Goal: Task Accomplishment & Management: Complete application form

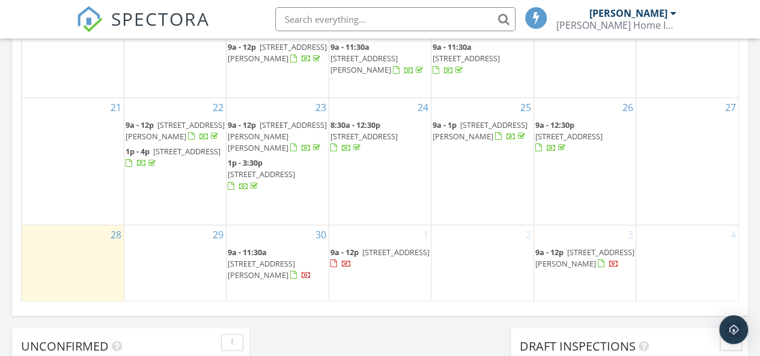
scroll to position [901, 0]
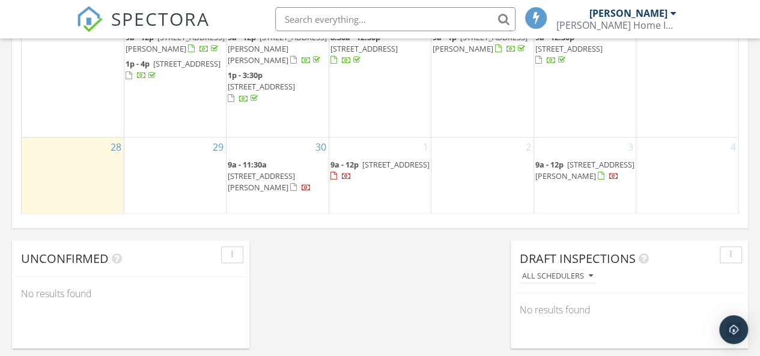
click at [470, 177] on div "2" at bounding box center [482, 176] width 102 height 77
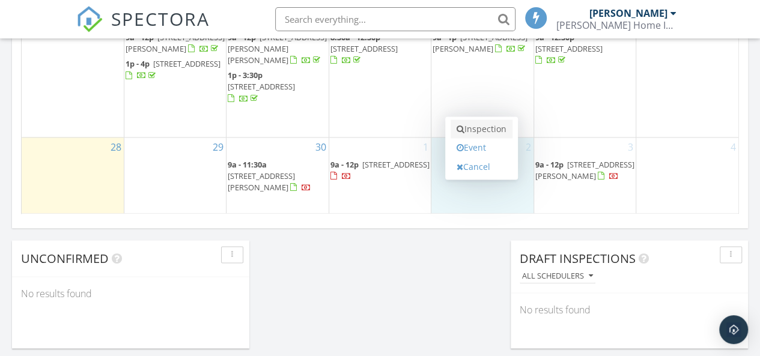
click at [478, 128] on link "Inspection" at bounding box center [482, 129] width 62 height 19
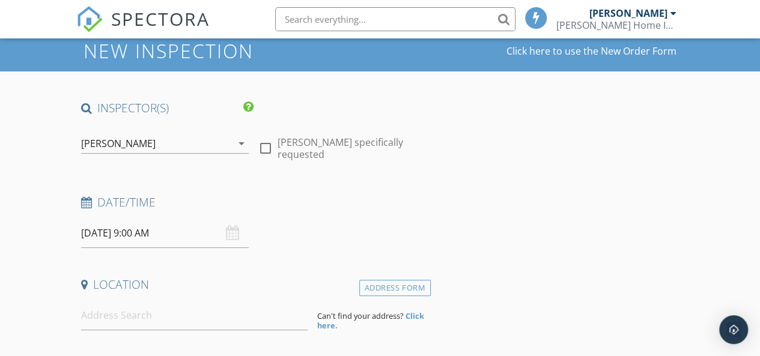
scroll to position [120, 0]
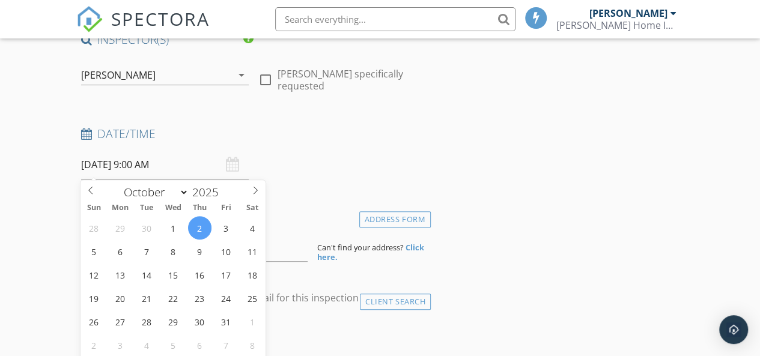
click at [142, 166] on input "10/02/2025 9:00 AM" at bounding box center [165, 164] width 168 height 29
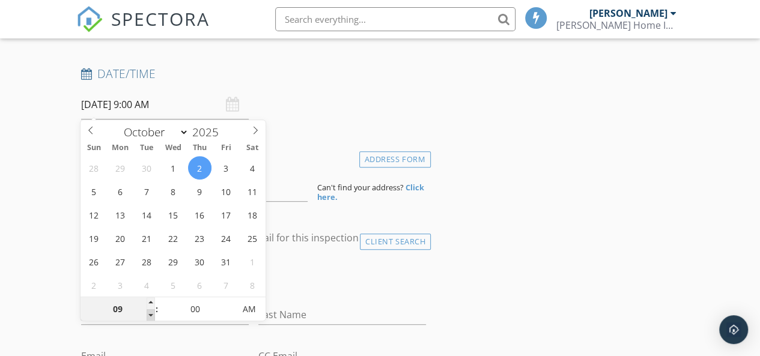
type input "08"
type input "10/02/2025 8:00 AM"
click at [147, 314] on span at bounding box center [151, 315] width 8 height 12
type input "05"
type input "10/02/2025 8:05 AM"
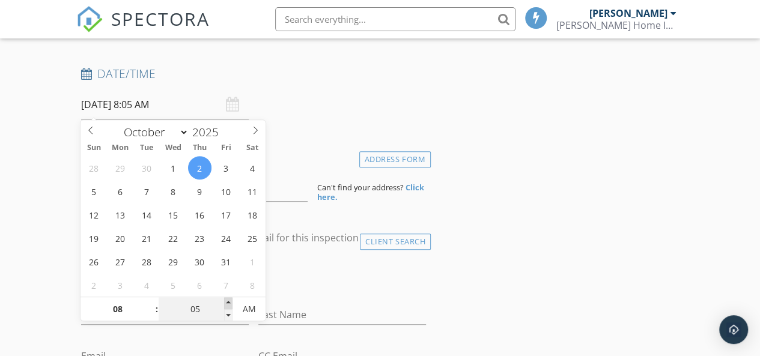
click at [228, 300] on span at bounding box center [228, 303] width 8 height 12
type input "10"
type input "10/02/2025 8:10 AM"
click at [228, 300] on span at bounding box center [228, 303] width 8 height 12
type input "15"
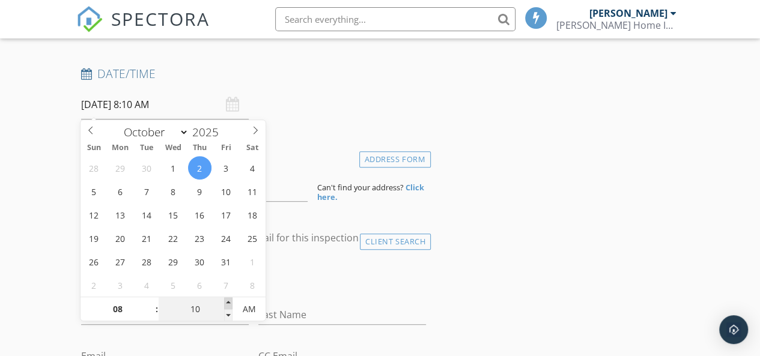
type input "10/02/2025 8:15 AM"
click at [226, 300] on span at bounding box center [228, 303] width 8 height 12
type input "20"
type input "10/02/2025 8:20 AM"
click at [226, 300] on span at bounding box center [228, 303] width 8 height 12
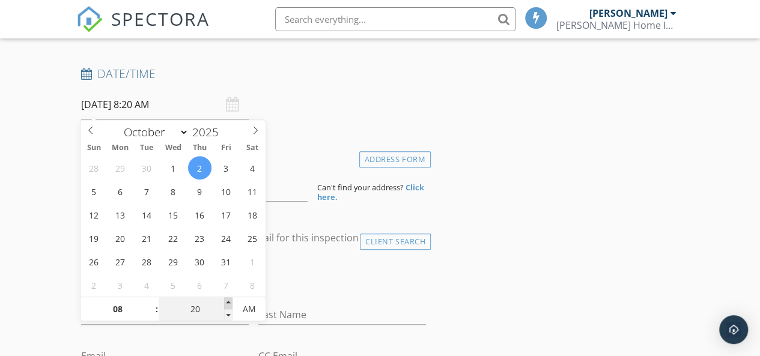
type input "25"
type input "10/02/2025 8:25 AM"
click at [226, 300] on span at bounding box center [228, 303] width 8 height 12
type input "30"
type input "10/02/2025 8:30 AM"
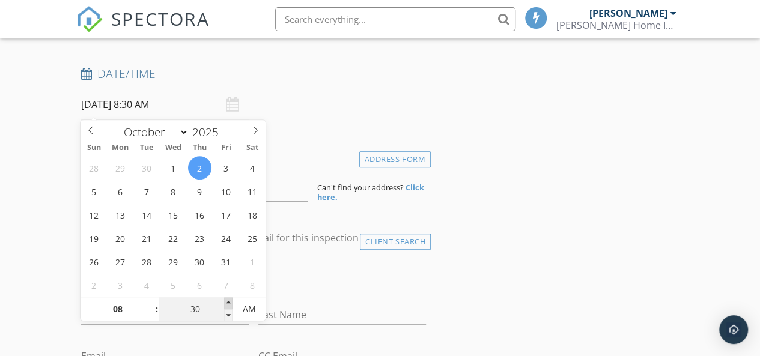
click at [226, 300] on span at bounding box center [228, 303] width 8 height 12
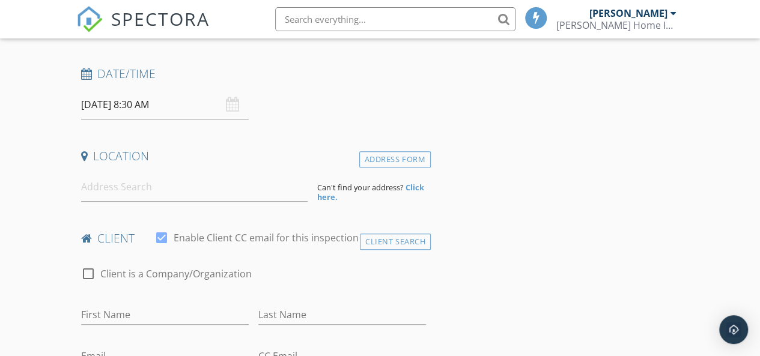
click at [103, 193] on input at bounding box center [194, 186] width 227 height 29
paste input "517 Edgewater Club Road"
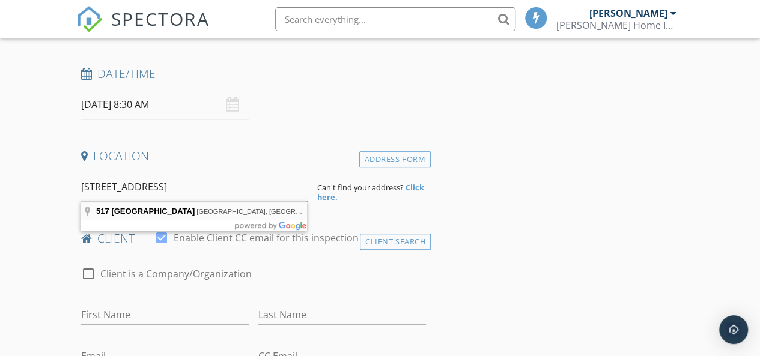
type input "517 Edgewater Club Road, Wilmington, NC, USA"
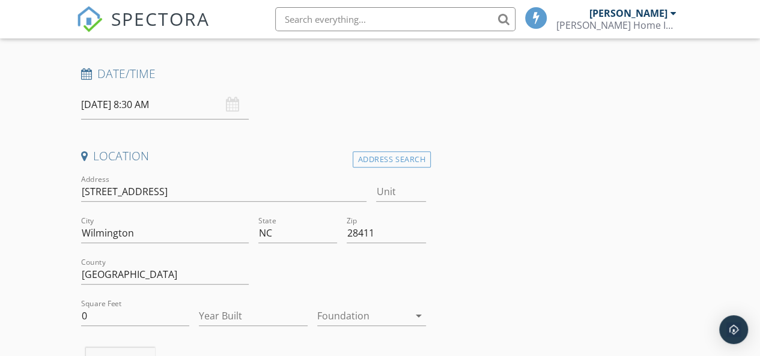
click at [415, 323] on div "Foundation arrow_drop_down" at bounding box center [371, 316] width 109 height 20
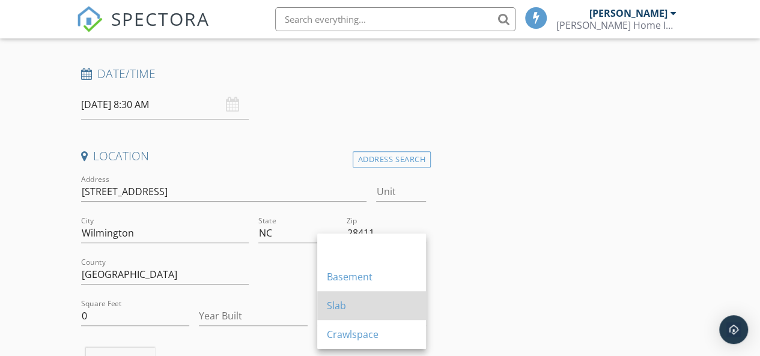
click at [341, 308] on div "Slab" at bounding box center [372, 306] width 90 height 14
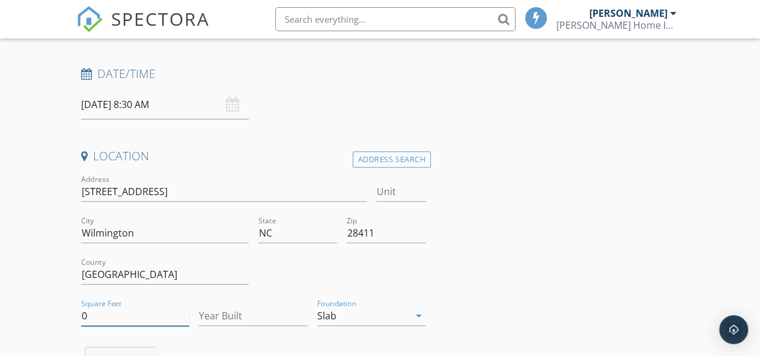
click at [127, 321] on input "0" at bounding box center [135, 316] width 109 height 20
type input "04550"
click at [228, 318] on input "Year Built" at bounding box center [253, 316] width 109 height 20
type input "2025"
click at [87, 314] on input "04550" at bounding box center [135, 316] width 109 height 20
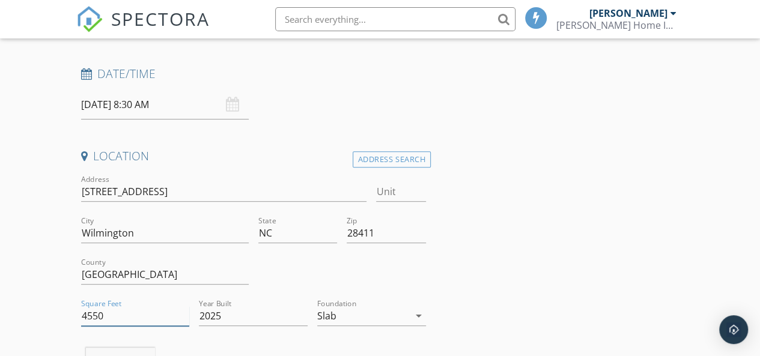
type input "4550"
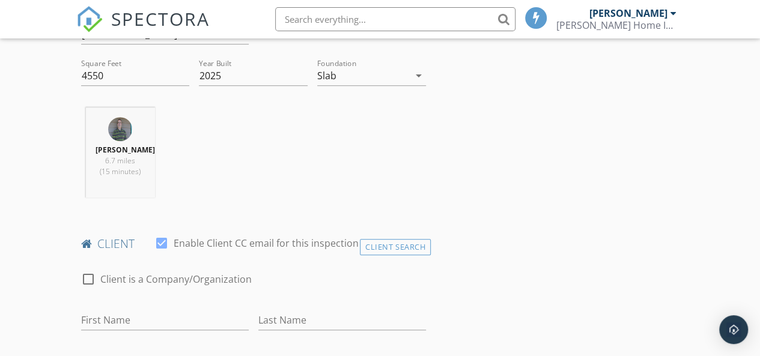
scroll to position [541, 0]
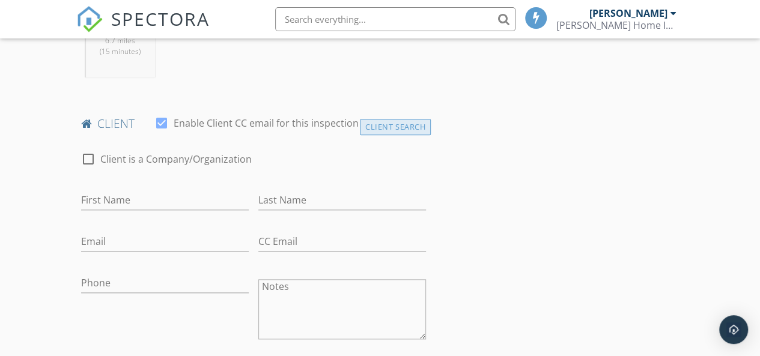
click at [390, 126] on div "Client Search" at bounding box center [395, 127] width 71 height 16
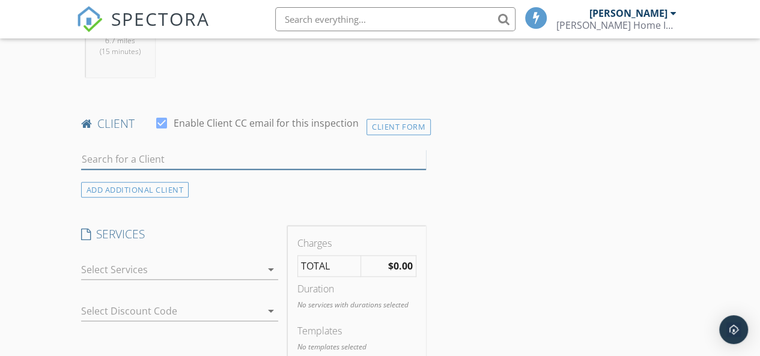
click at [222, 162] on input "text" at bounding box center [253, 160] width 345 height 20
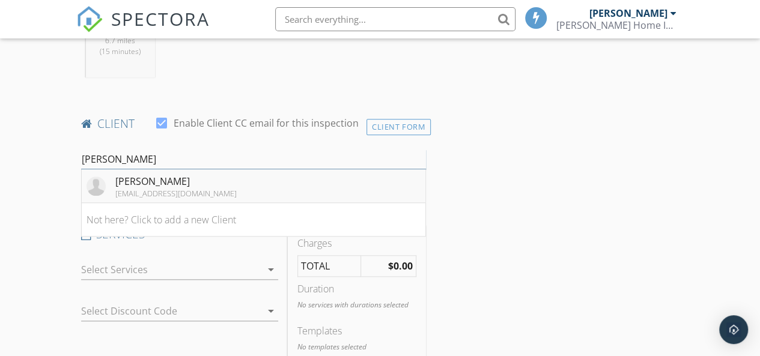
type input "rod smith"
click at [181, 189] on div "rodsmith123@hotmail.com" at bounding box center [175, 194] width 121 height 10
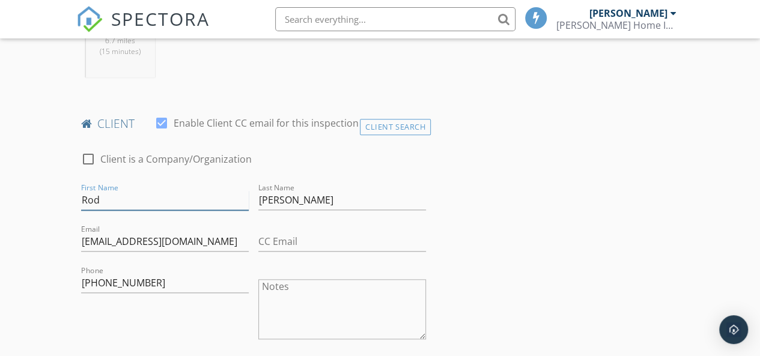
click at [127, 193] on input "Rod" at bounding box center [165, 200] width 168 height 20
type input "Rod & Linda"
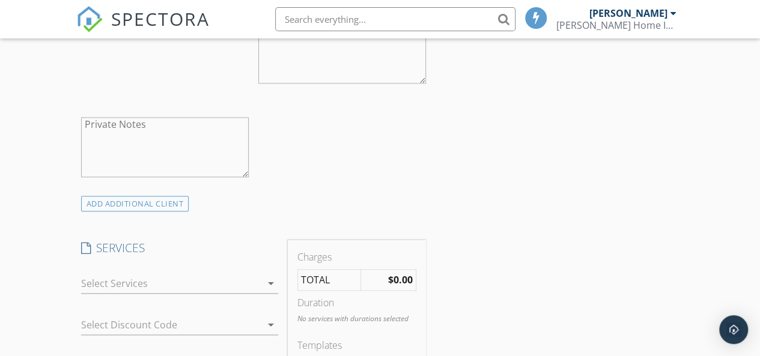
scroll to position [841, 0]
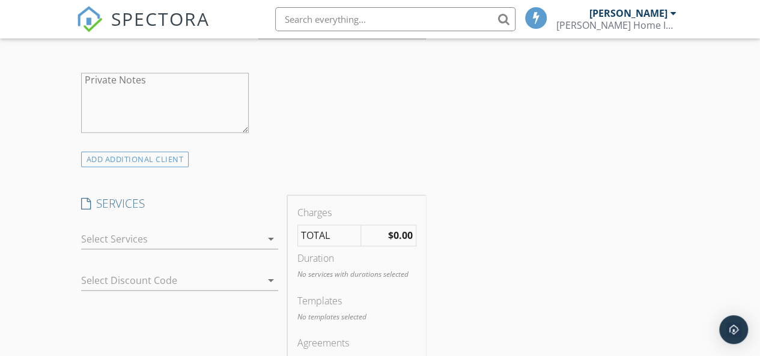
click at [270, 234] on icon "arrow_drop_down" at bounding box center [271, 239] width 14 height 14
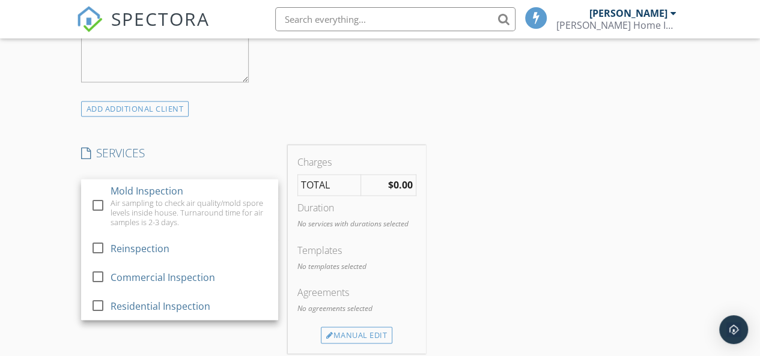
scroll to position [901, 0]
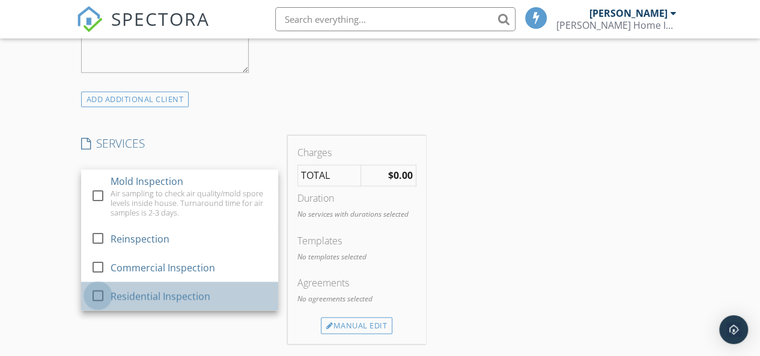
click at [101, 292] on div at bounding box center [98, 295] width 20 height 20
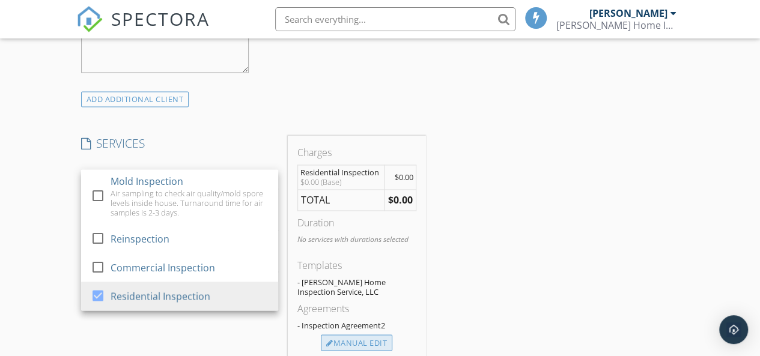
click at [375, 338] on div "Manual Edit" at bounding box center [356, 343] width 71 height 17
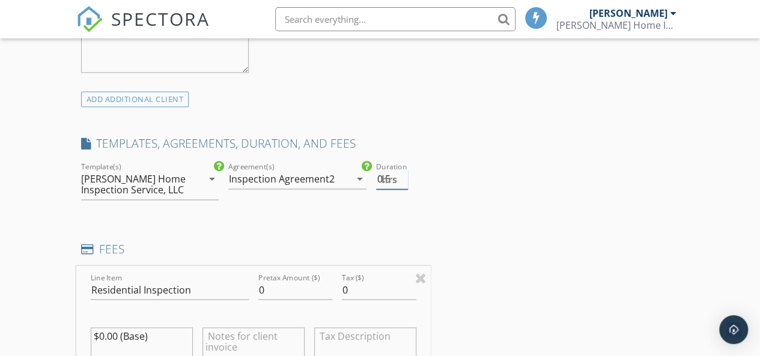
click at [405, 172] on input "0.5" at bounding box center [391, 179] width 31 height 20
click at [404, 172] on input "1" at bounding box center [391, 179] width 31 height 20
click at [404, 173] on input "1.5" at bounding box center [391, 179] width 31 height 20
click at [404, 173] on input "2" at bounding box center [391, 179] width 31 height 20
click at [404, 173] on input "2.5" at bounding box center [391, 179] width 31 height 20
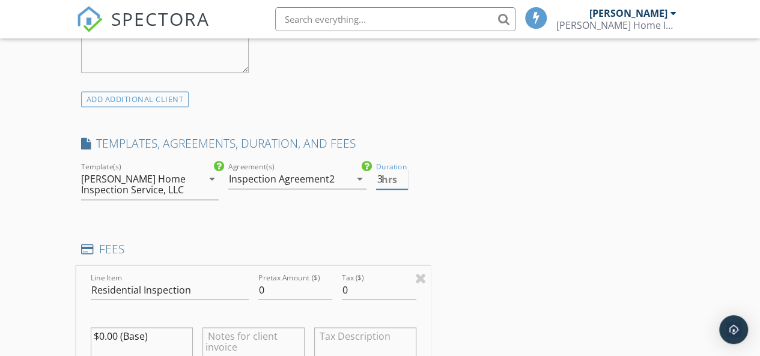
click at [404, 173] on input "3" at bounding box center [391, 179] width 31 height 20
click at [405, 173] on input "3.5" at bounding box center [391, 179] width 31 height 20
type input "4"
click at [405, 173] on input "4" at bounding box center [391, 179] width 31 height 20
click at [305, 290] on input "0" at bounding box center [295, 290] width 74 height 20
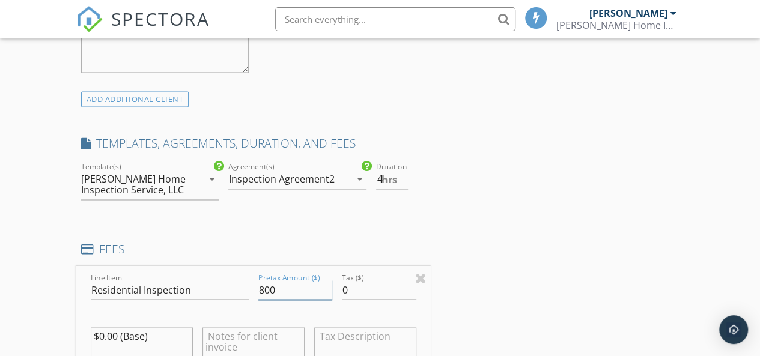
type input "800"
click at [536, 232] on div "INSPECTOR(S) check_box Randy Ivey PRIMARY Randy Ivey arrow_drop_down check_box_…" at bounding box center [380, 307] width 608 height 2112
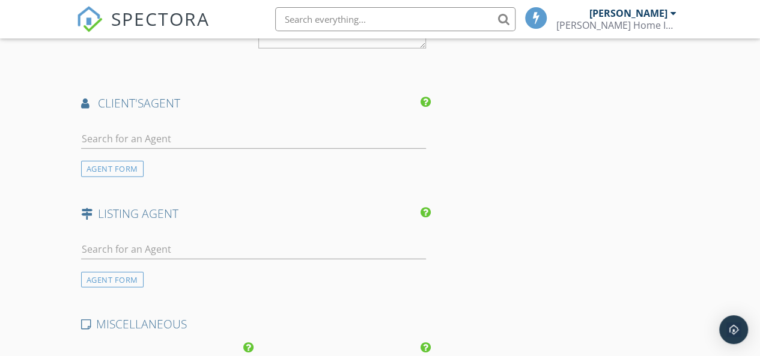
scroll to position [1562, 0]
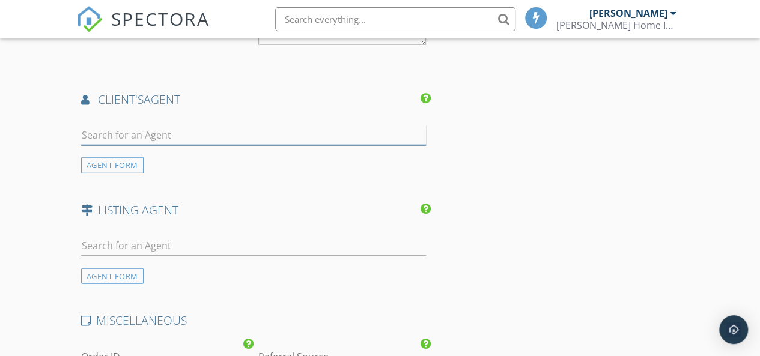
click at [193, 138] on input "text" at bounding box center [253, 136] width 345 height 20
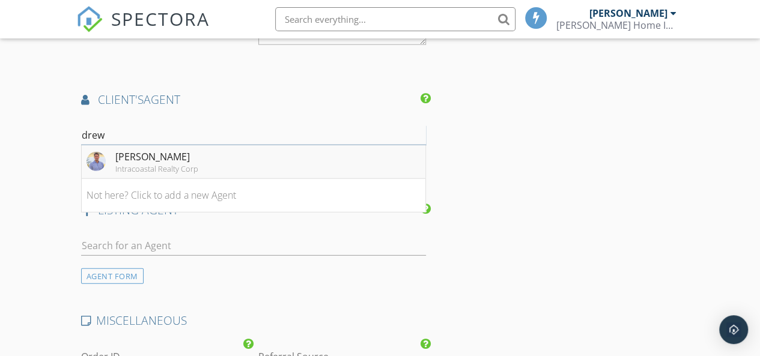
type input "drew"
click at [153, 159] on div "Drew Mayer" at bounding box center [156, 157] width 83 height 14
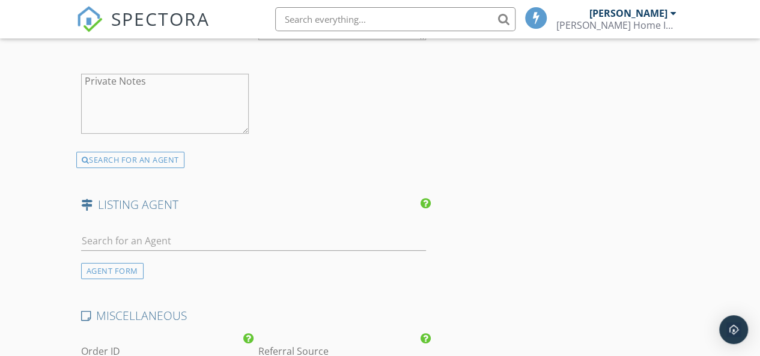
scroll to position [1922, 0]
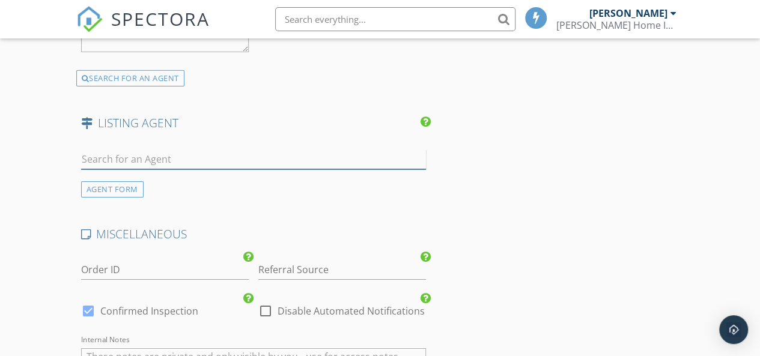
click at [163, 151] on input "text" at bounding box center [253, 160] width 345 height 20
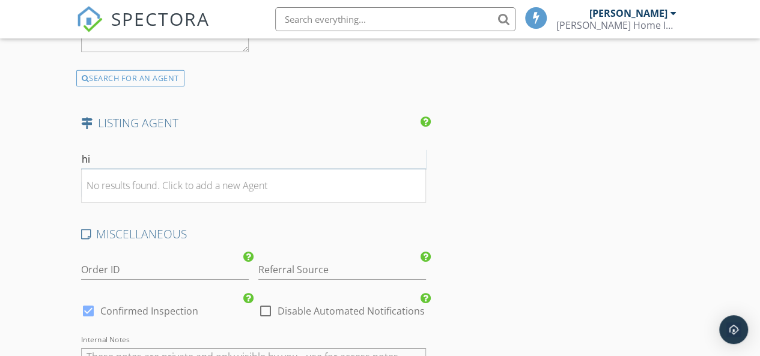
type input "h"
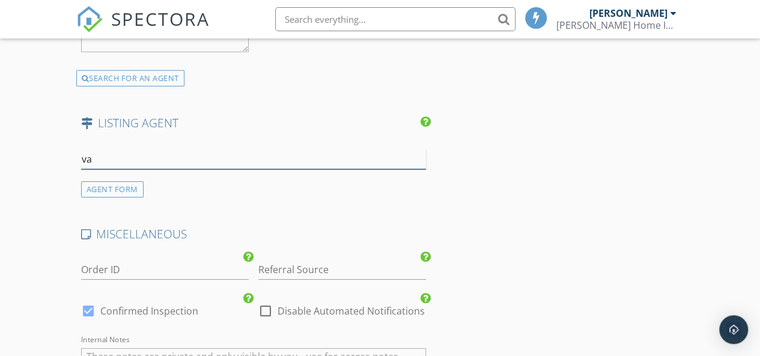
type input "v"
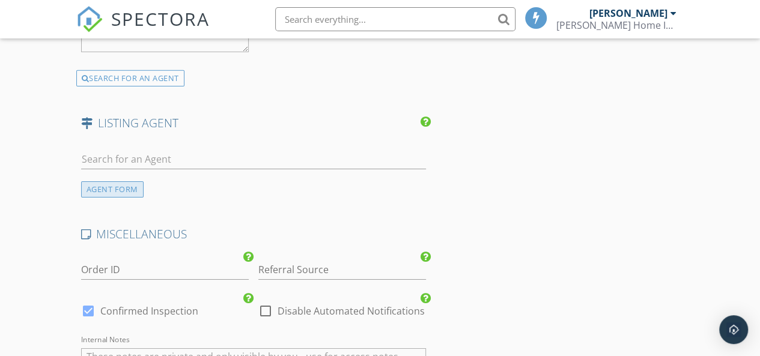
click at [125, 185] on div "AGENT FORM" at bounding box center [112, 189] width 62 height 16
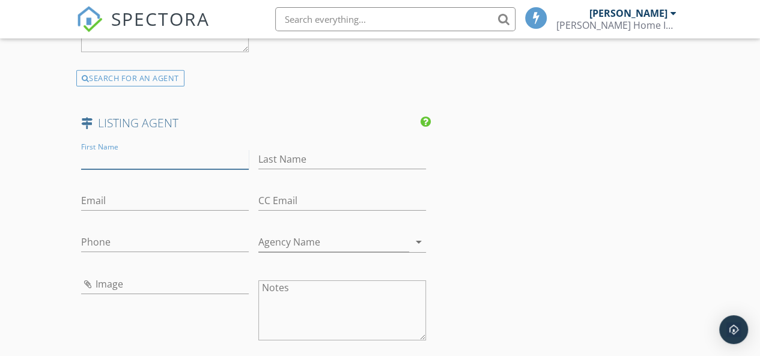
click at [124, 155] on input "First Name" at bounding box center [165, 160] width 168 height 20
type input "Valerie"
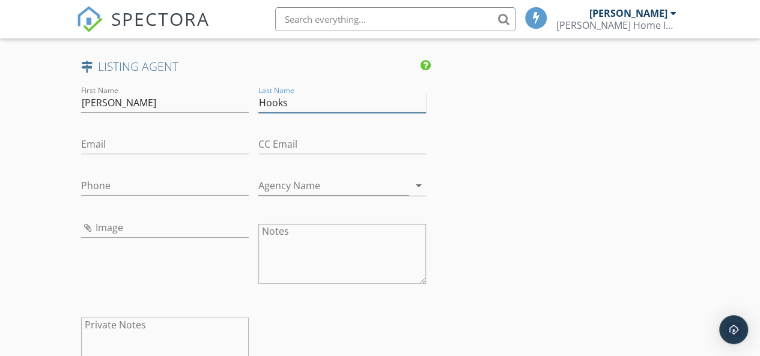
scroll to position [1982, 0]
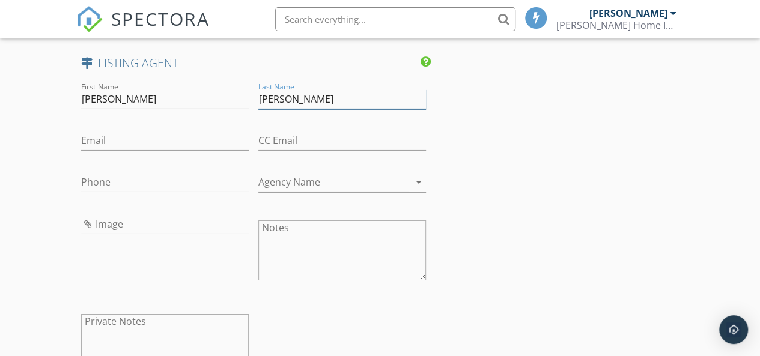
type input "Hicks"
paste input "vhicks@intracoastalrealty.com"
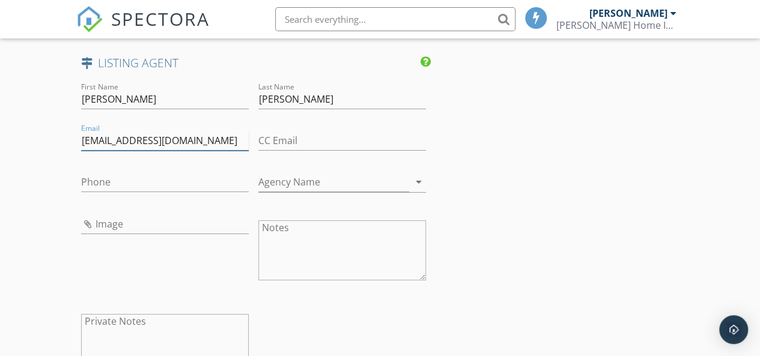
type input "vhicks@intracoastalrealty.com"
click at [125, 181] on input "Phone" at bounding box center [165, 182] width 168 height 20
paste input "910-617-3312"
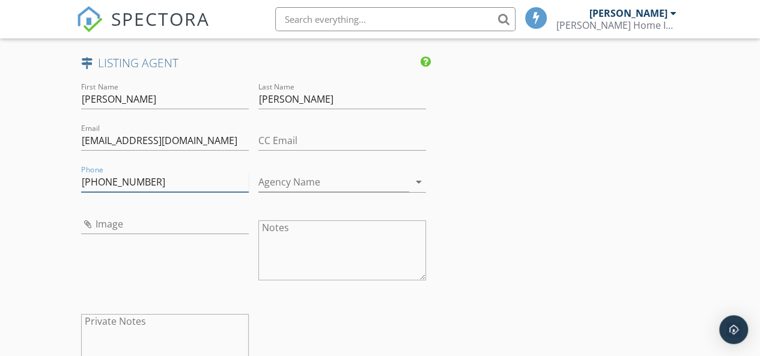
type input "910-617-3312"
click at [313, 180] on input "Agency Name" at bounding box center [333, 182] width 151 height 20
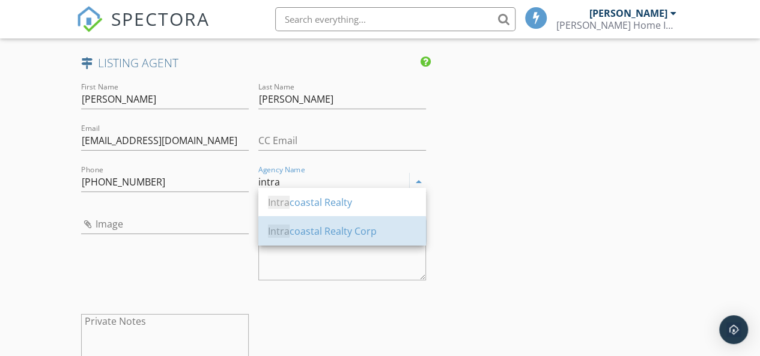
drag, startPoint x: 358, startPoint y: 231, endPoint x: 366, endPoint y: 229, distance: 8.0
click at [358, 231] on div "Intra coastal Realty Corp" at bounding box center [342, 231] width 148 height 14
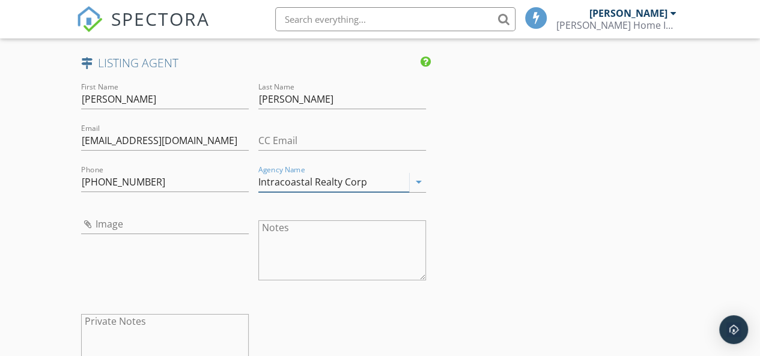
type input "Intracoastal Realty Corp"
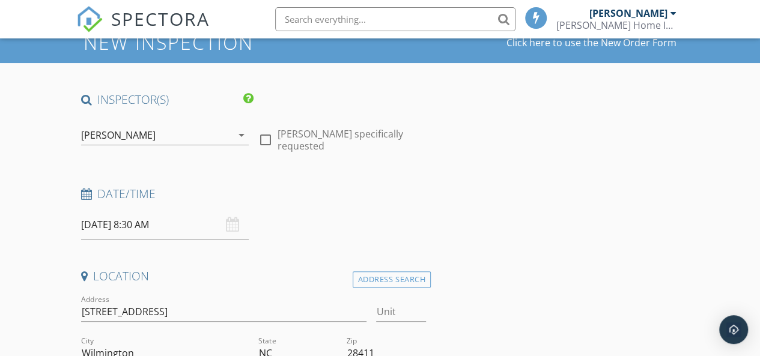
scroll to position [180, 0]
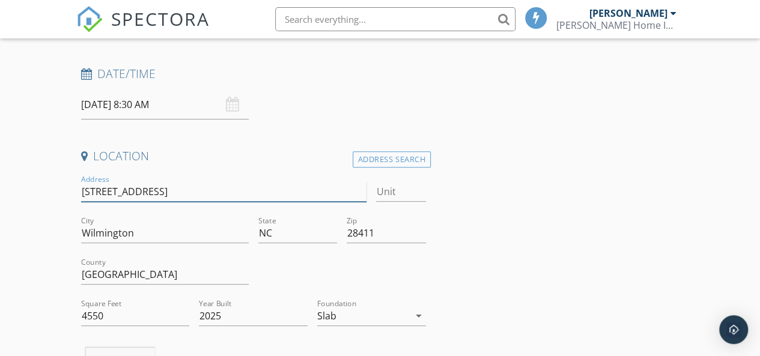
drag, startPoint x: 82, startPoint y: 192, endPoint x: 179, endPoint y: 194, distance: 96.8
click at [189, 200] on input "517 Edgewater Club Rd" at bounding box center [224, 192] width 286 height 20
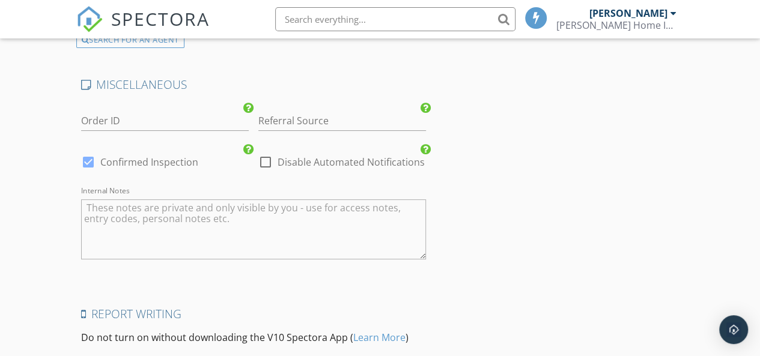
scroll to position [2475, 0]
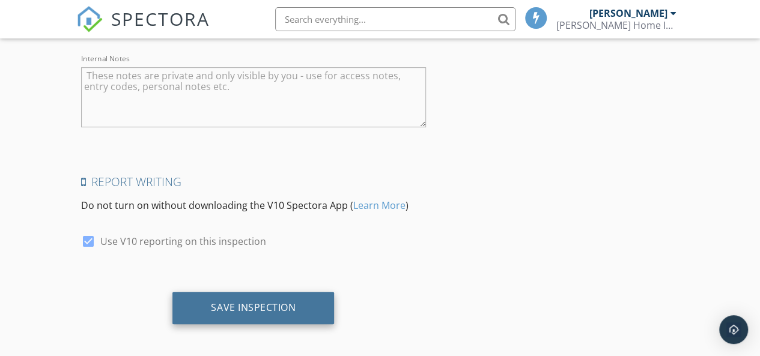
click at [281, 302] on div "Save Inspection" at bounding box center [253, 308] width 85 height 12
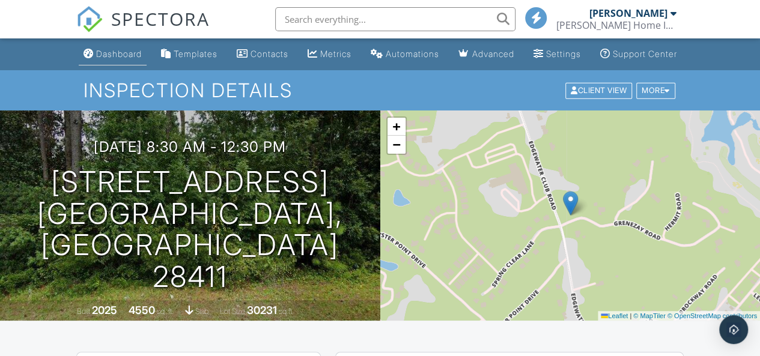
click at [104, 59] on div "Dashboard" at bounding box center [119, 54] width 46 height 10
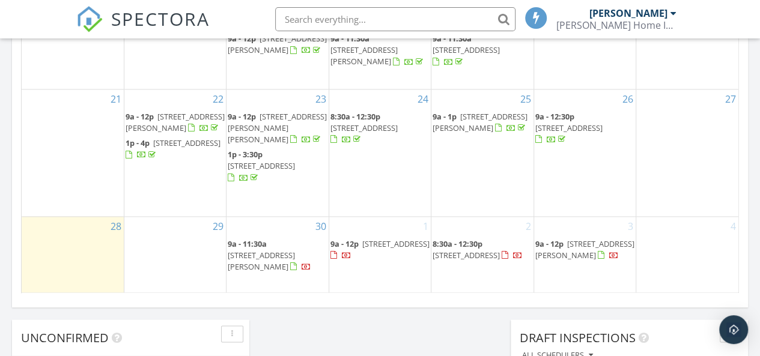
scroll to position [841, 0]
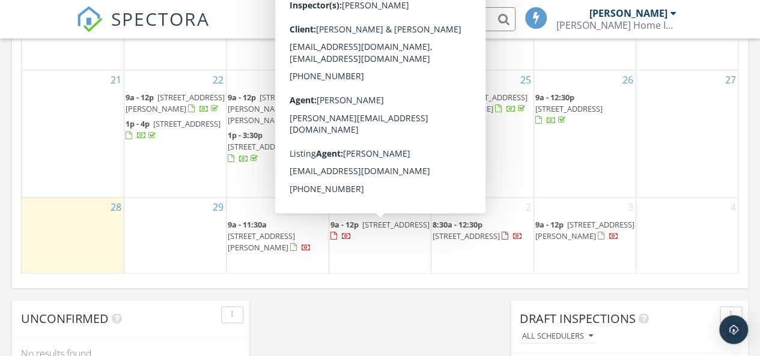
click at [385, 230] on span "209 Lancaster Rd, Wilmington 28409" at bounding box center [395, 224] width 67 height 11
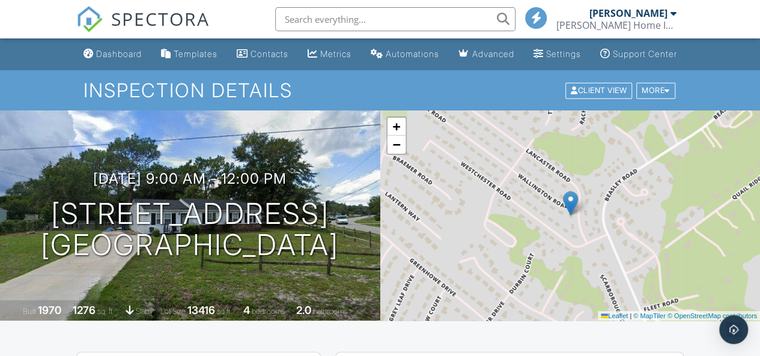
click at [655, 20] on div "[PERSON_NAME] Home Inspection Service" at bounding box center [616, 25] width 120 height 12
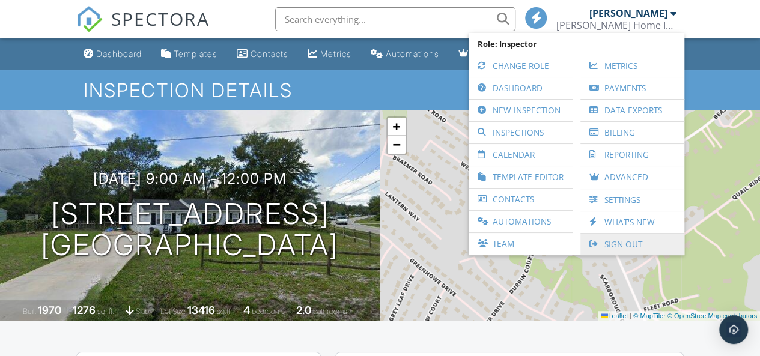
click at [609, 245] on link "Sign Out" at bounding box center [632, 245] width 92 height 22
